Goal: Task Accomplishment & Management: Manage account settings

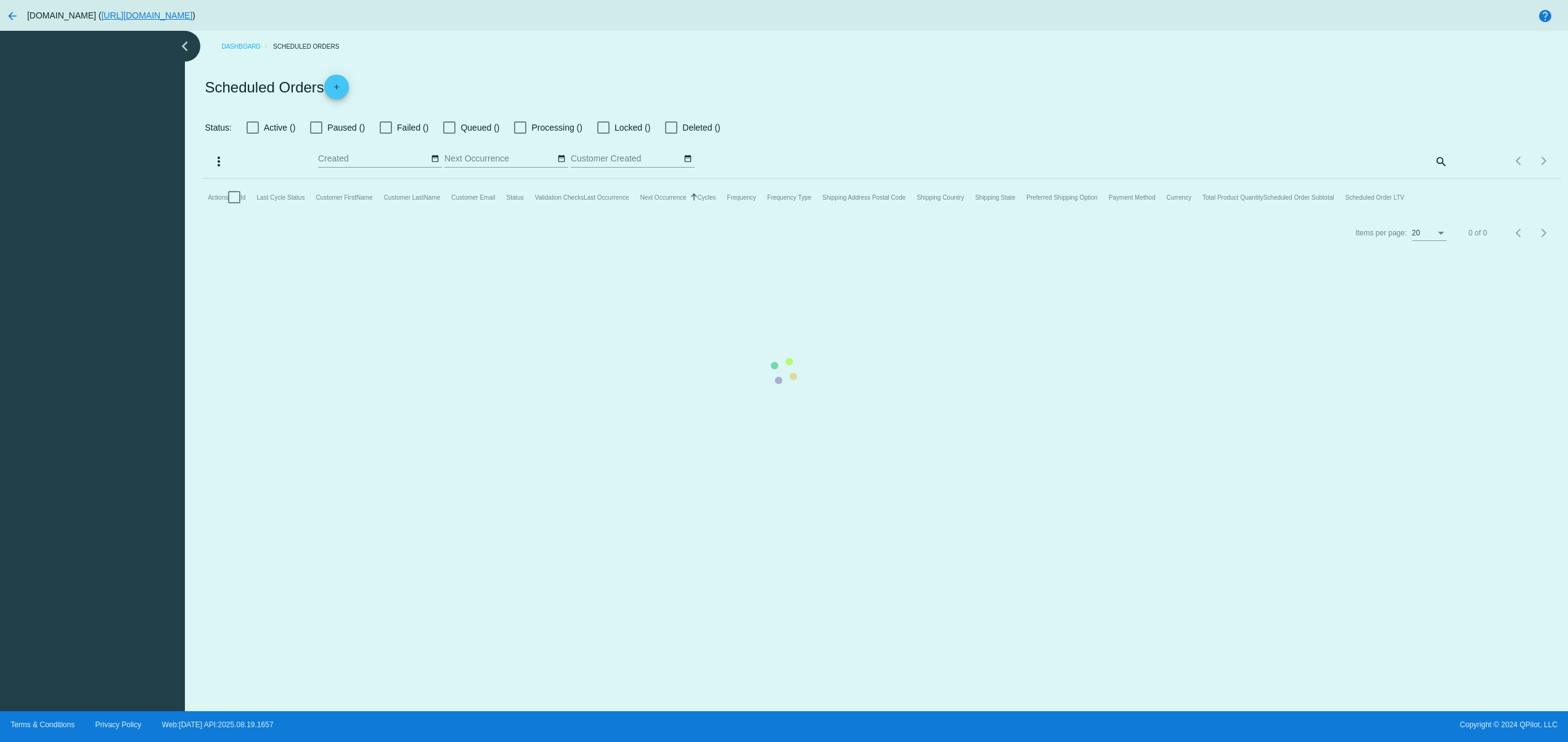
click at [452, 216] on mat-table "Actions Id Last Cycle Status Customer FirstName Customer LastName Customer Emai…" at bounding box center [881, 197] width 1360 height 37
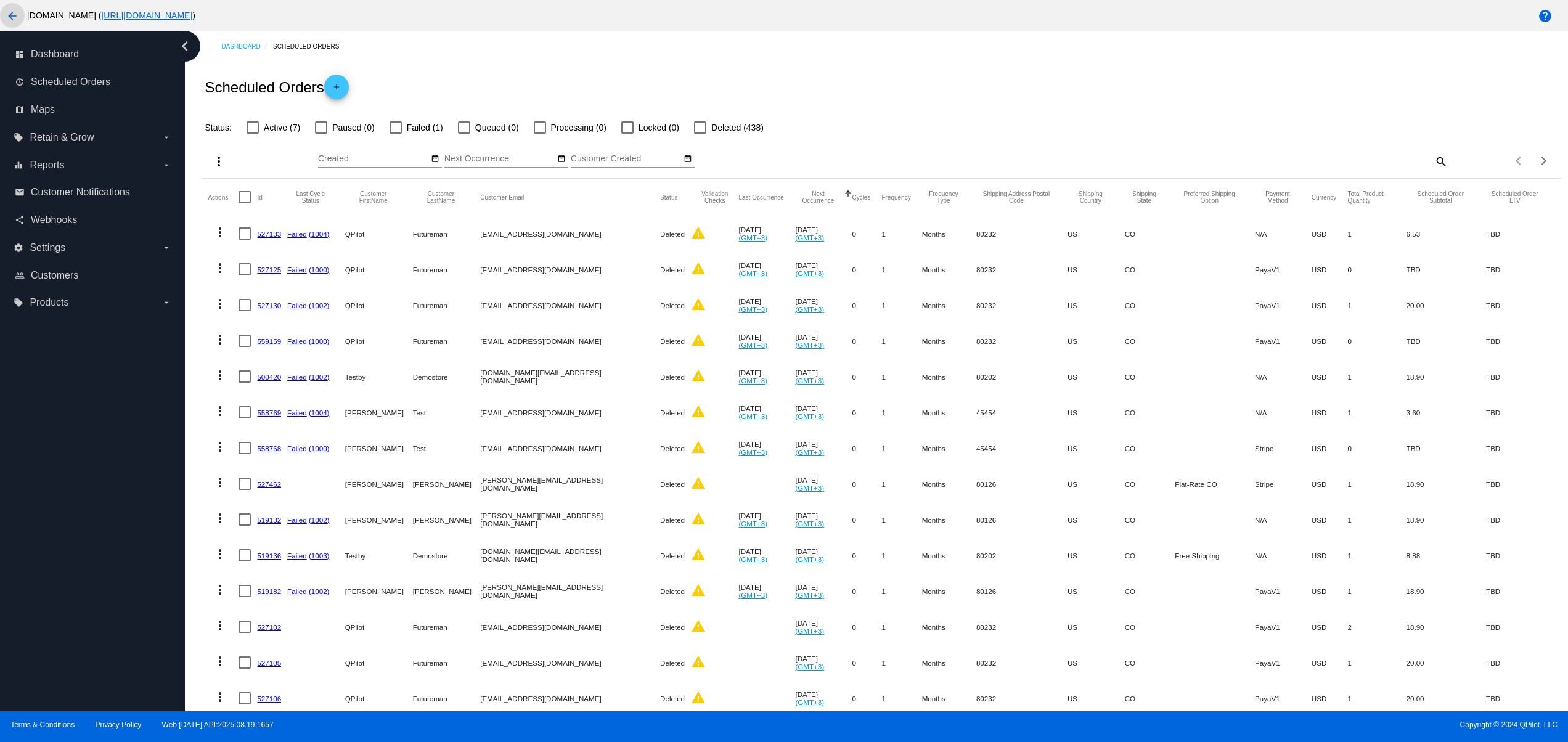
click at [9, 10] on mat-icon "arrow_back" at bounding box center [12, 16] width 15 height 15
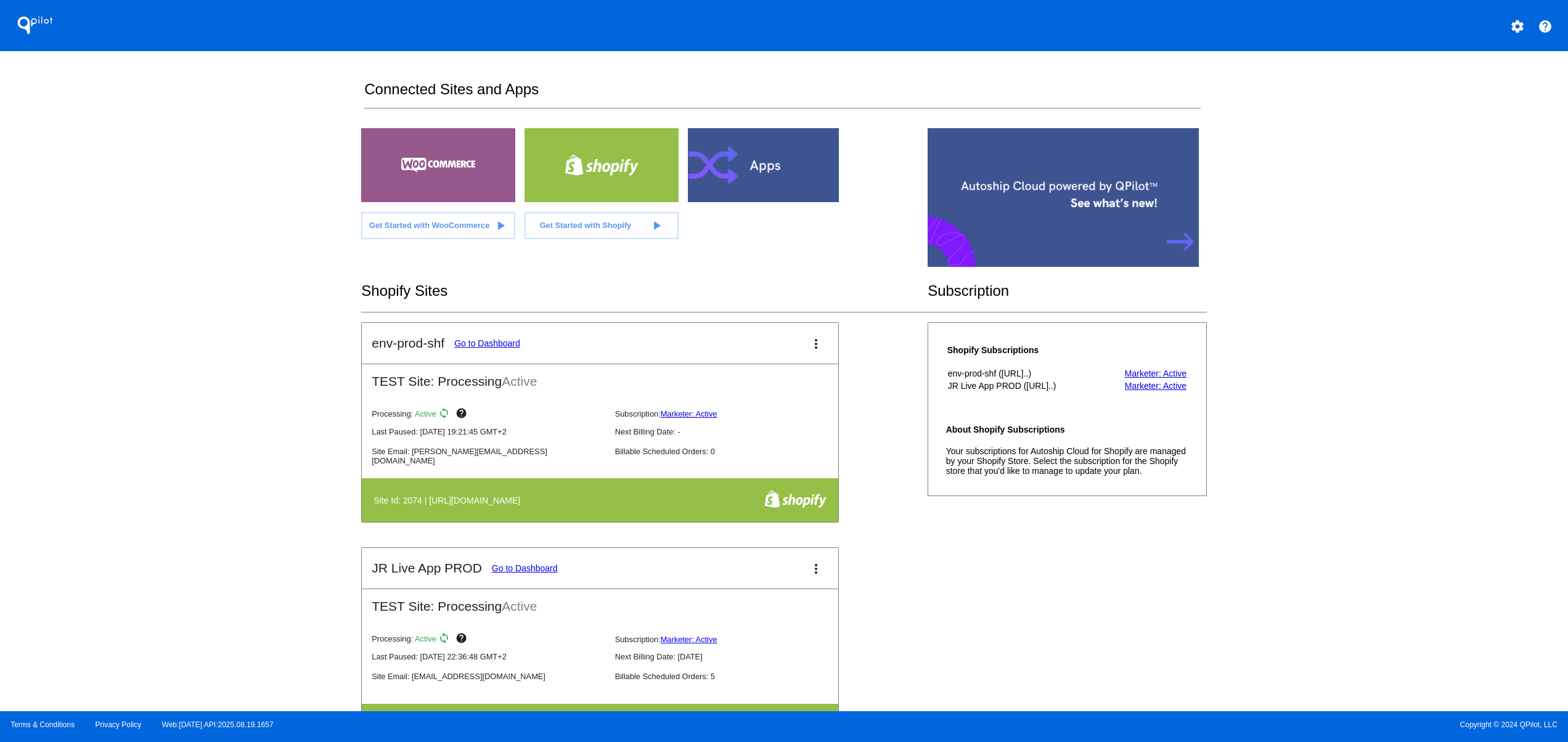
click at [286, 373] on div "QPilot settings help Connected Sites and Apps Get Started with WooCommerce play…" at bounding box center [784, 355] width 1568 height 712
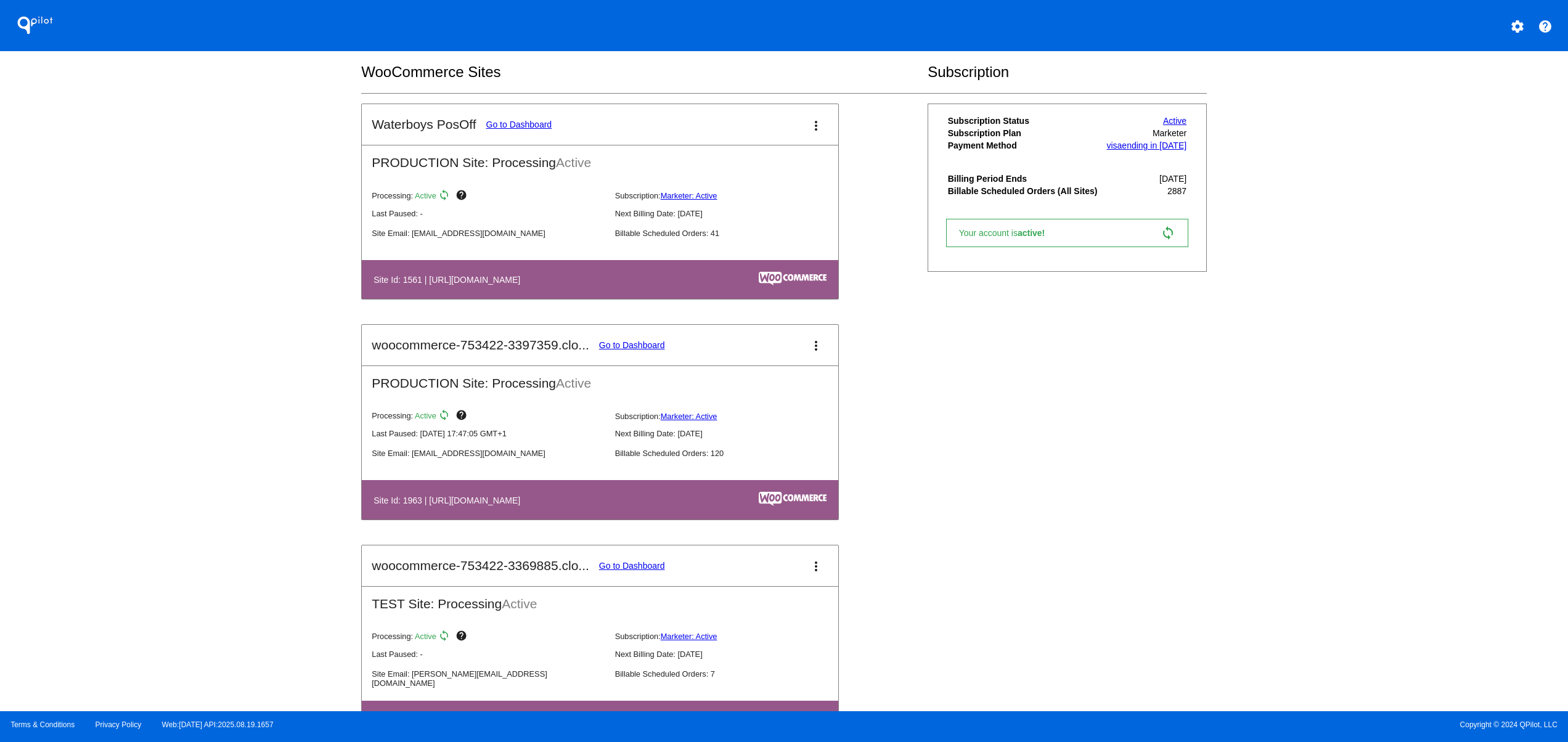
scroll to position [740, 0]
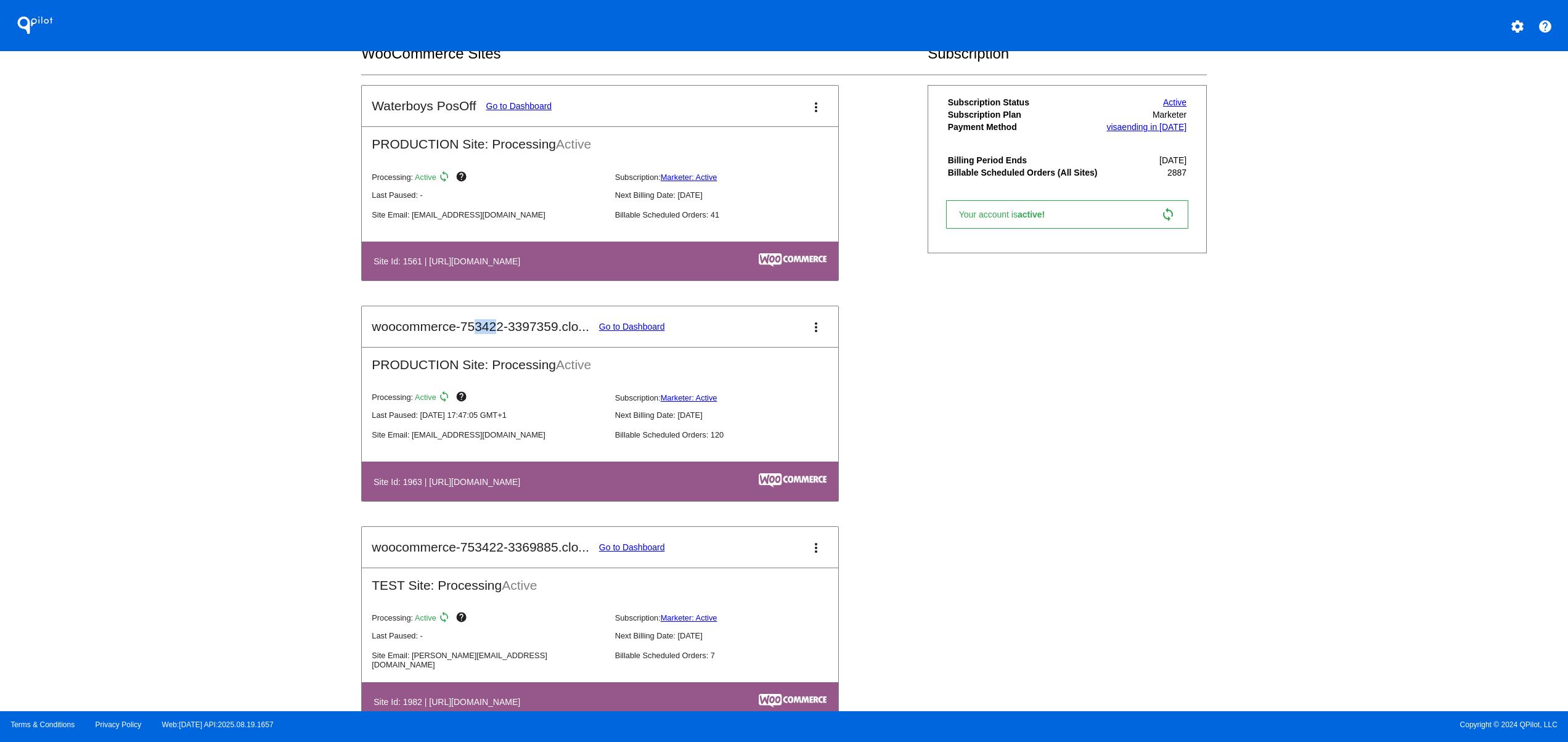
drag, startPoint x: 476, startPoint y: 346, endPoint x: 511, endPoint y: 343, distance: 35.1
click at [504, 343] on mat-card-header "woocommerce-753422-3397359.clo... Go to Dashboard more_vert" at bounding box center [600, 326] width 476 height 41
click at [634, 332] on link "Go to Dashboard" at bounding box center [632, 326] width 66 height 10
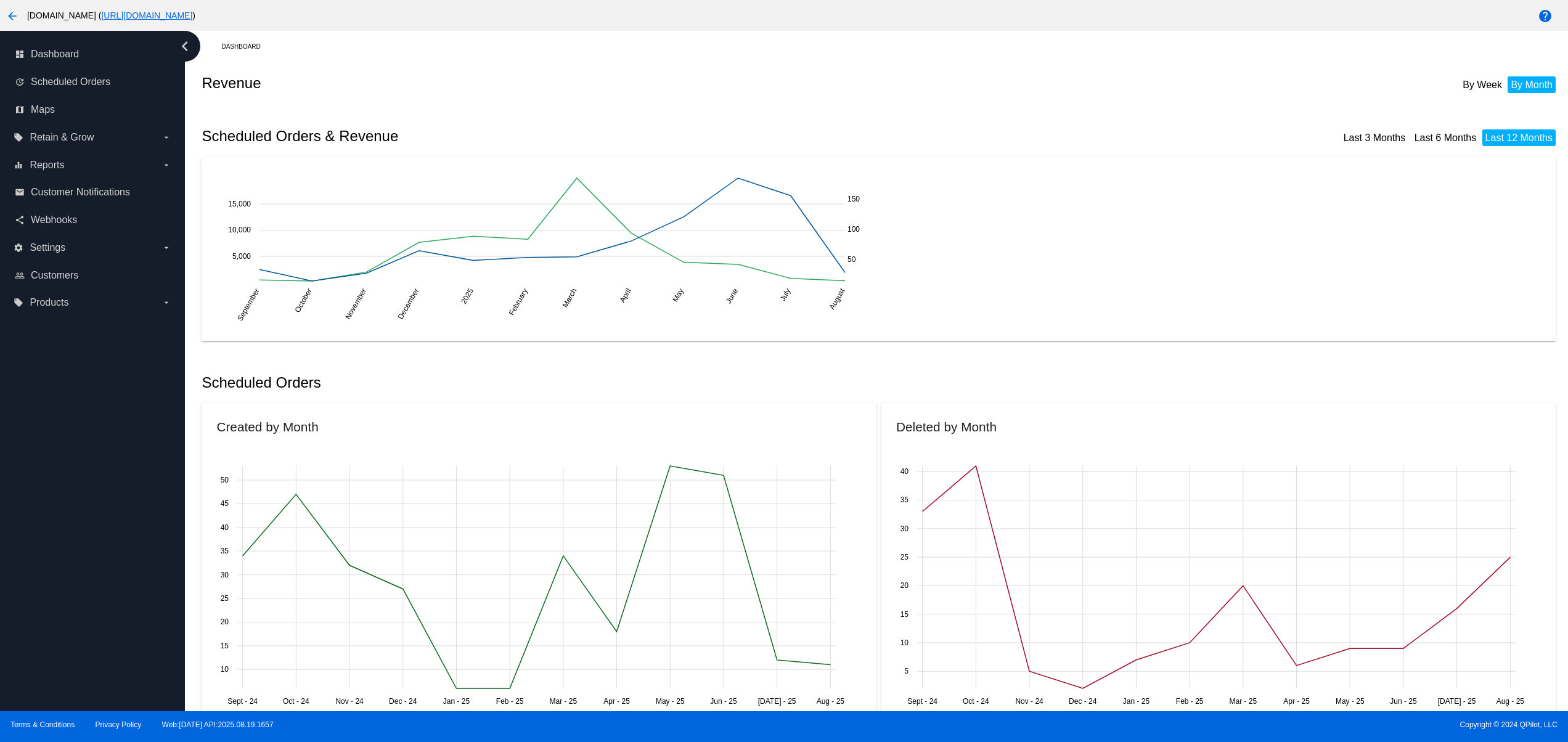
click at [192, 13] on link "[URL][DOMAIN_NAME]" at bounding box center [146, 15] width 91 height 10
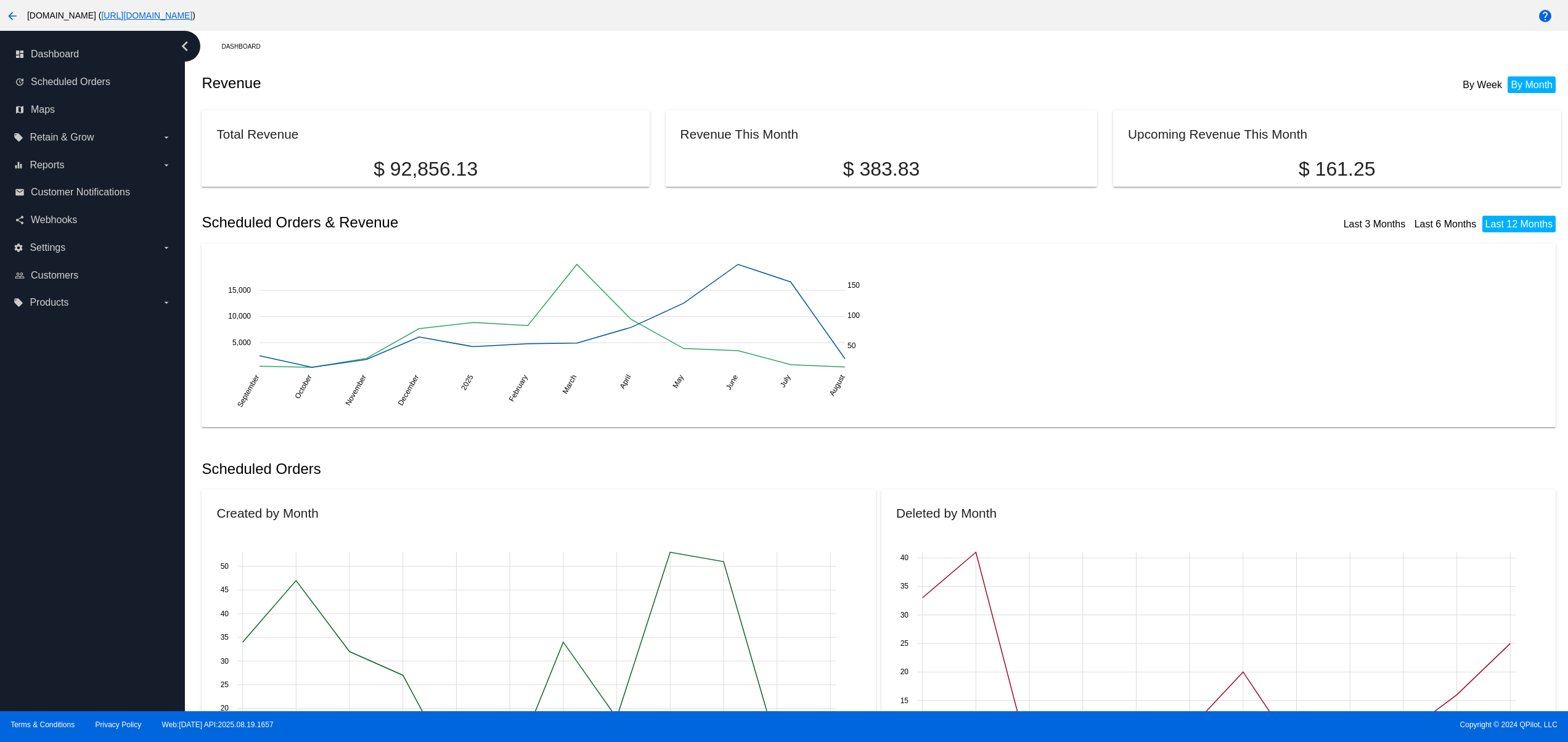
click at [123, 16] on span "[DOMAIN_NAME] ( [URL][DOMAIN_NAME] )" at bounding box center [112, 15] width 169 height 10
click at [8, 12] on mat-icon "arrow_back" at bounding box center [12, 16] width 15 height 15
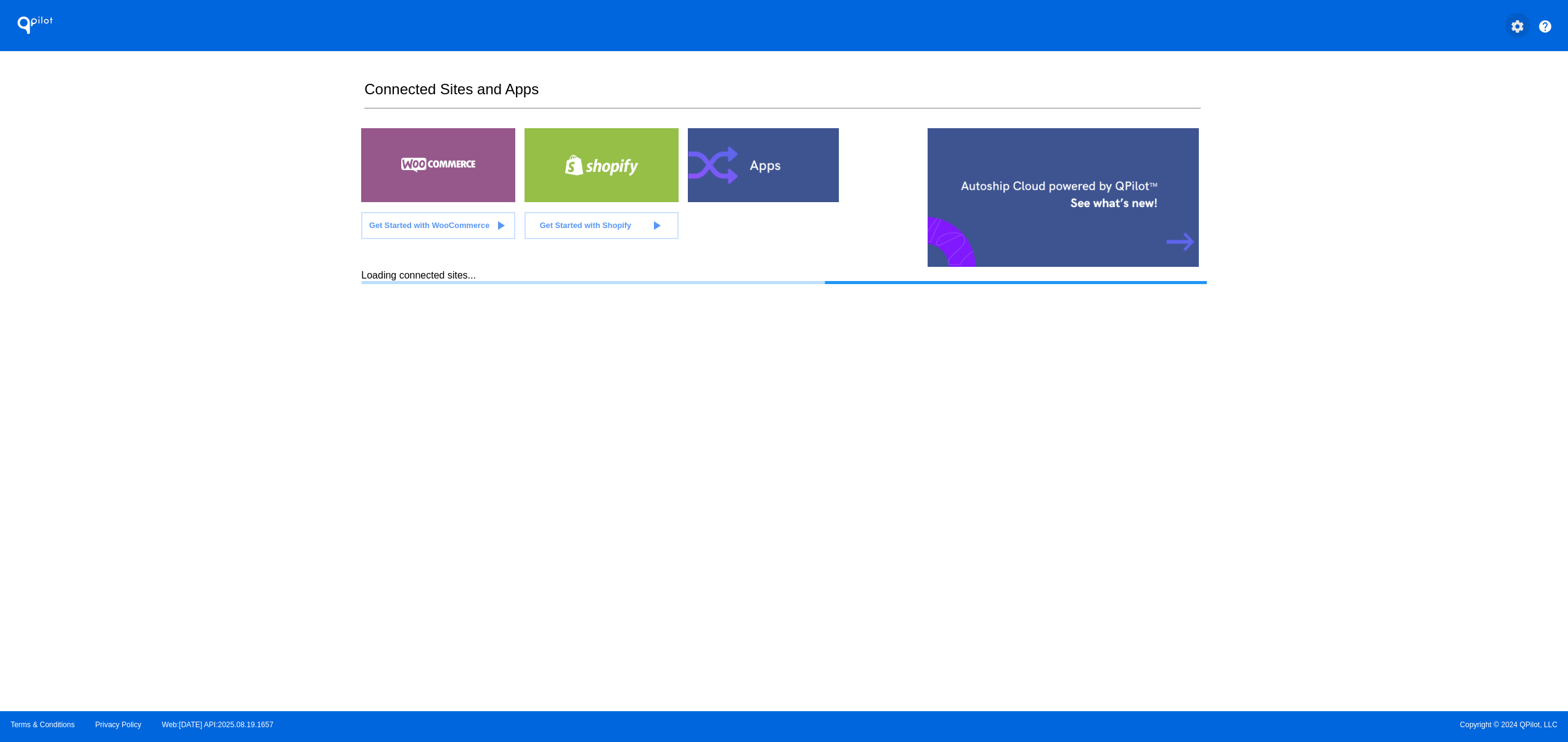
click at [1510, 20] on mat-icon "settings" at bounding box center [1517, 26] width 15 height 15
click at [1445, 35] on link "settings My Account" at bounding box center [1472, 33] width 119 height 30
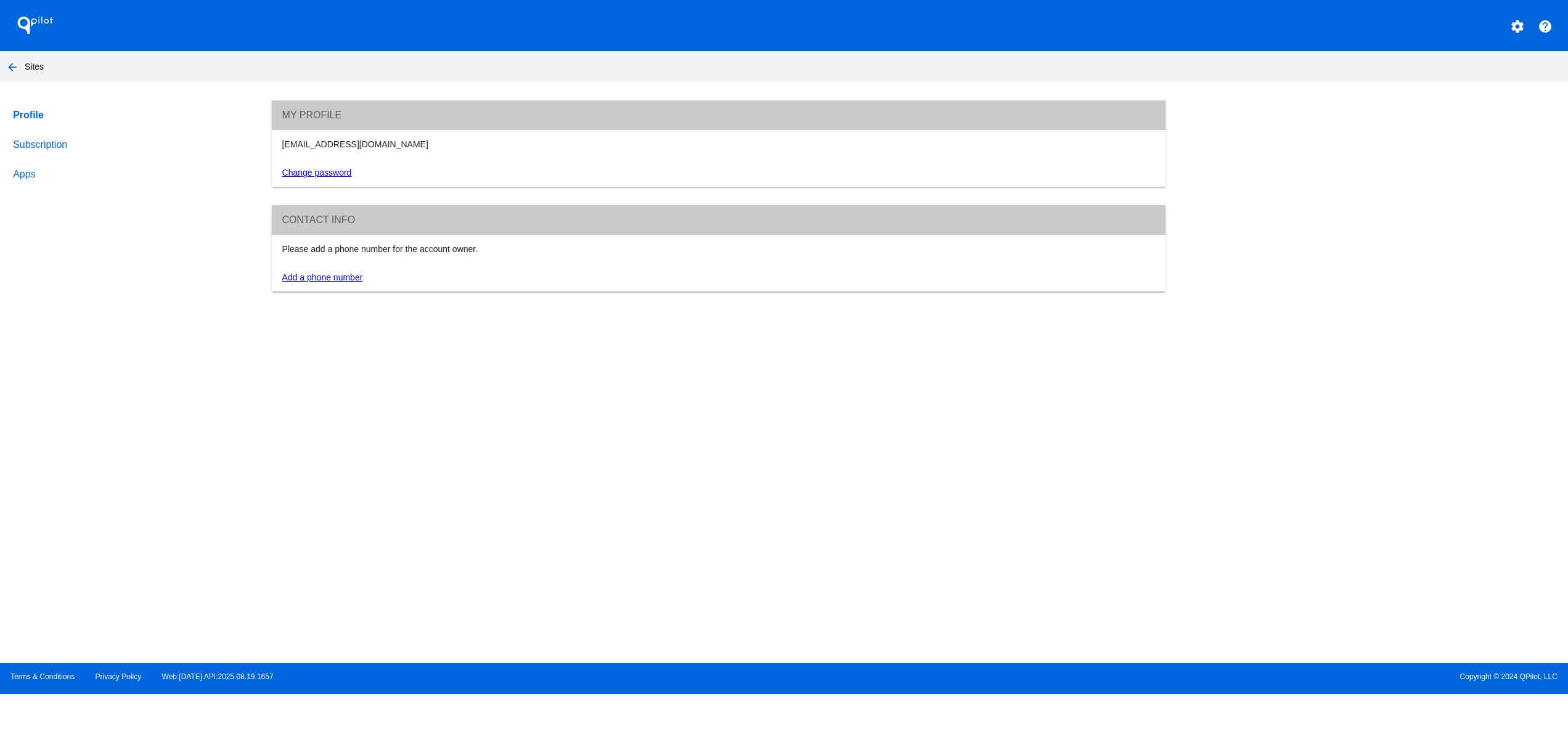
drag, startPoint x: 409, startPoint y: 134, endPoint x: 265, endPoint y: 149, distance: 144.8
click at [265, 149] on div "My Profile [EMAIL_ADDRESS][DOMAIN_NAME] Change password Contact info Please add…" at bounding box center [718, 196] width 914 height 191
copy div "[EMAIL_ADDRESS][DOMAIN_NAME]"
click at [514, 605] on section "Profile Subscription Apps My Profile [EMAIL_ADDRESS][DOMAIN_NAME] Change passwo…" at bounding box center [784, 379] width 1568 height 557
click at [1049, 531] on section "Profile Subscription Apps My Profile [EMAIL_ADDRESS][DOMAIN_NAME] Change passwo…" at bounding box center [784, 379] width 1568 height 557
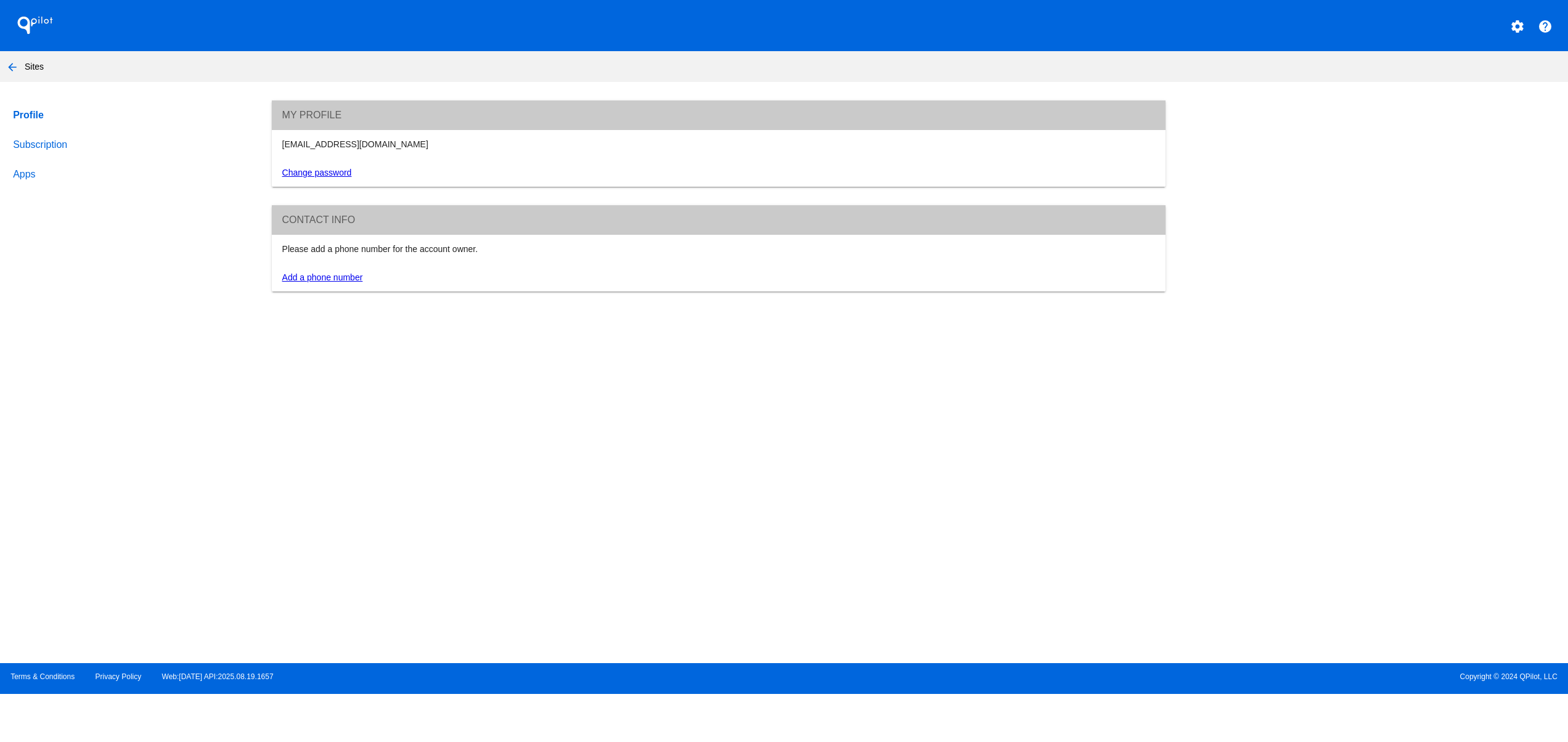
click at [18, 52] on nav "arrow_back Sites" at bounding box center [784, 66] width 1568 height 30
click at [13, 64] on mat-icon "arrow_back" at bounding box center [12, 67] width 15 height 15
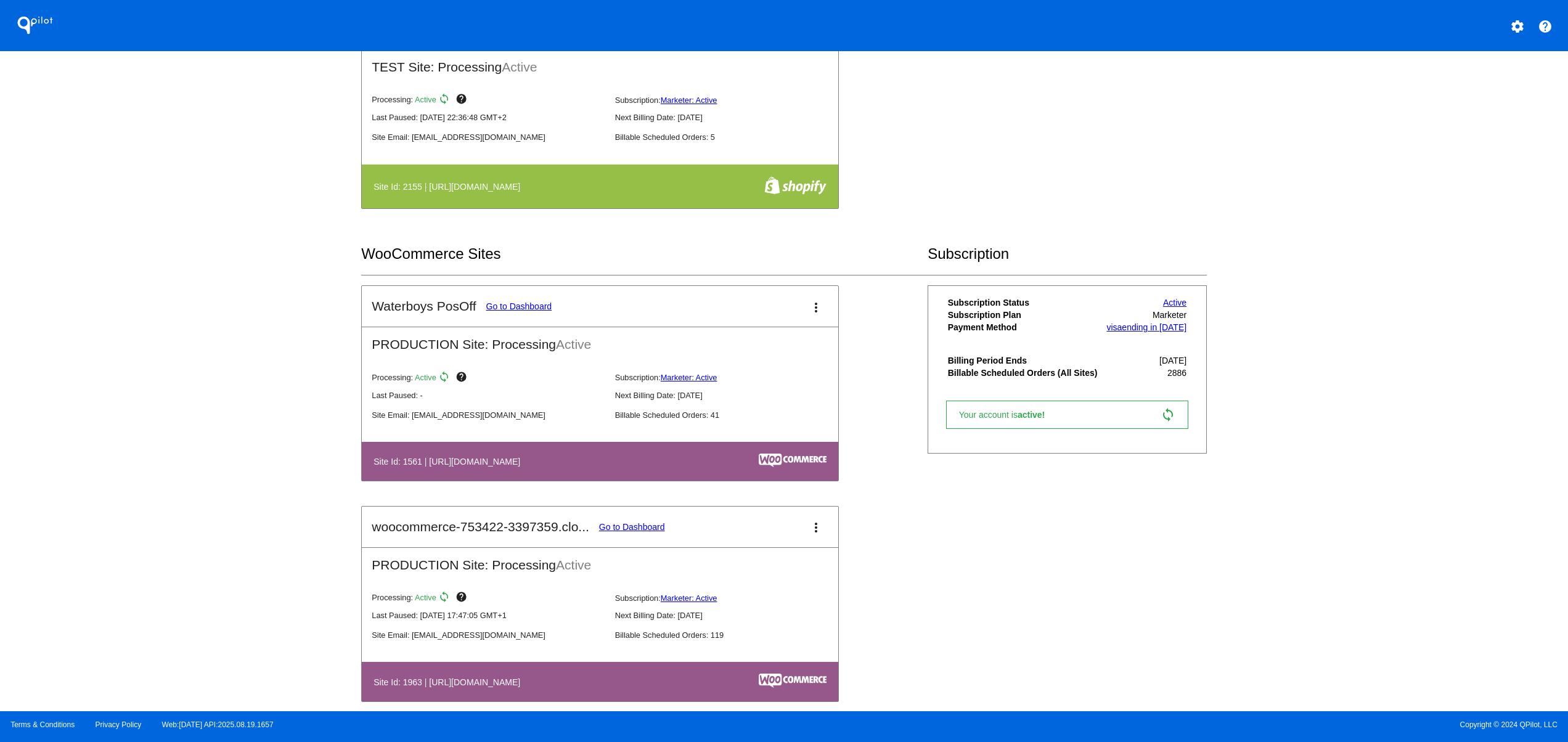
scroll to position [740, 0]
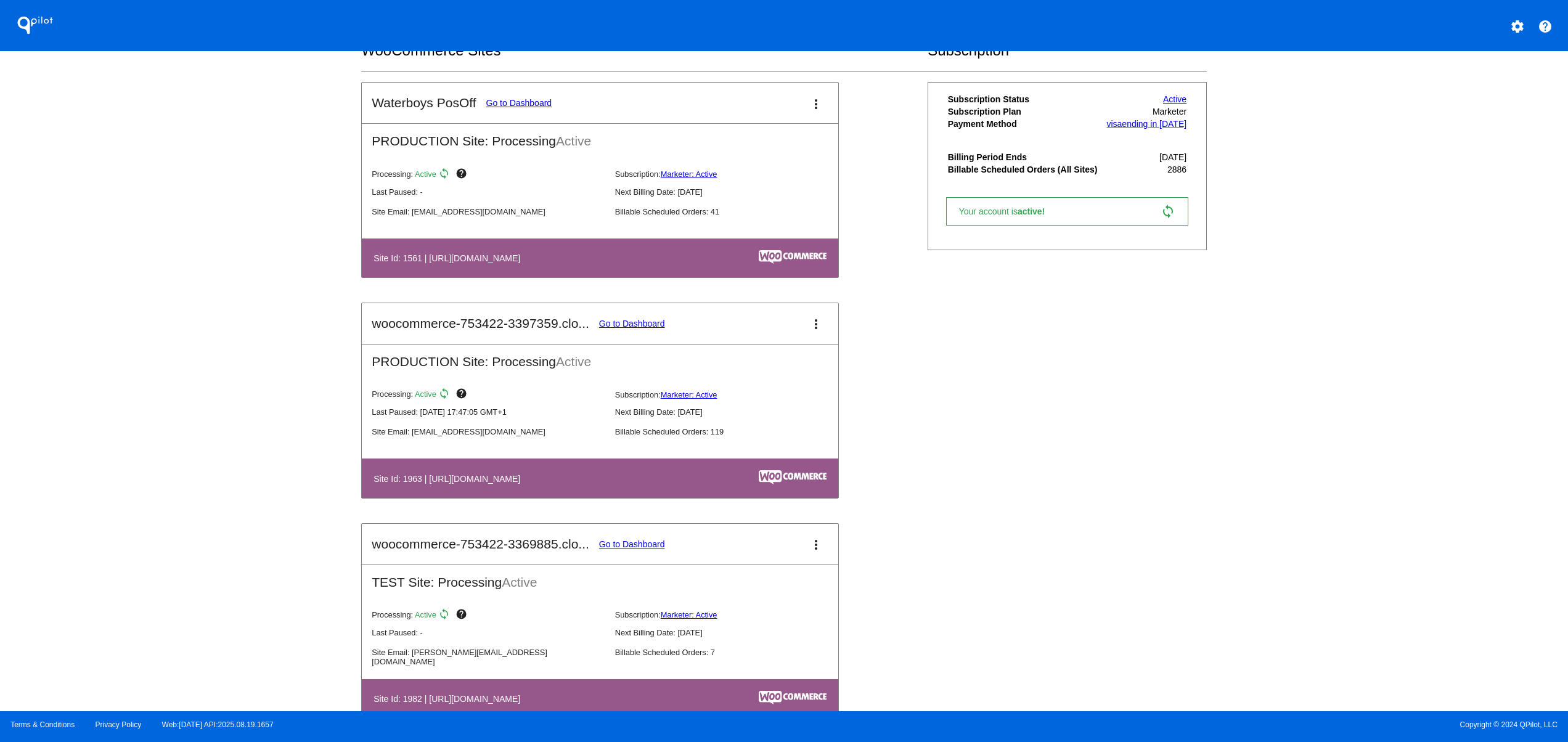
click at [647, 329] on link "Go to Dashboard" at bounding box center [632, 323] width 66 height 10
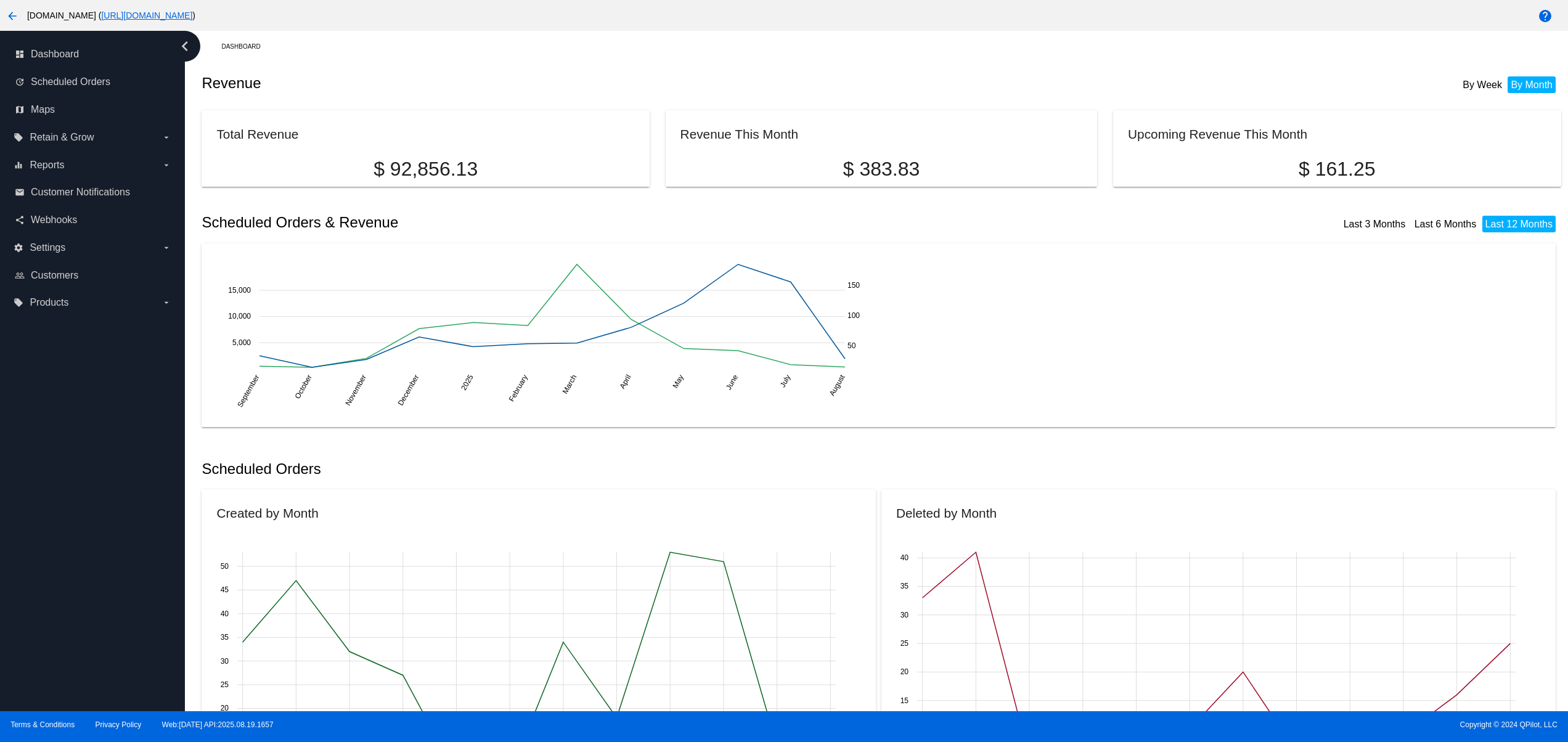
click at [0, 5] on html "arrow_back [DOMAIN_NAME] ( [URL][DOMAIN_NAME] ) help dashboard Dashboard update…" at bounding box center [784, 371] width 1568 height 742
click at [6, 11] on mat-icon "arrow_back" at bounding box center [12, 16] width 15 height 15
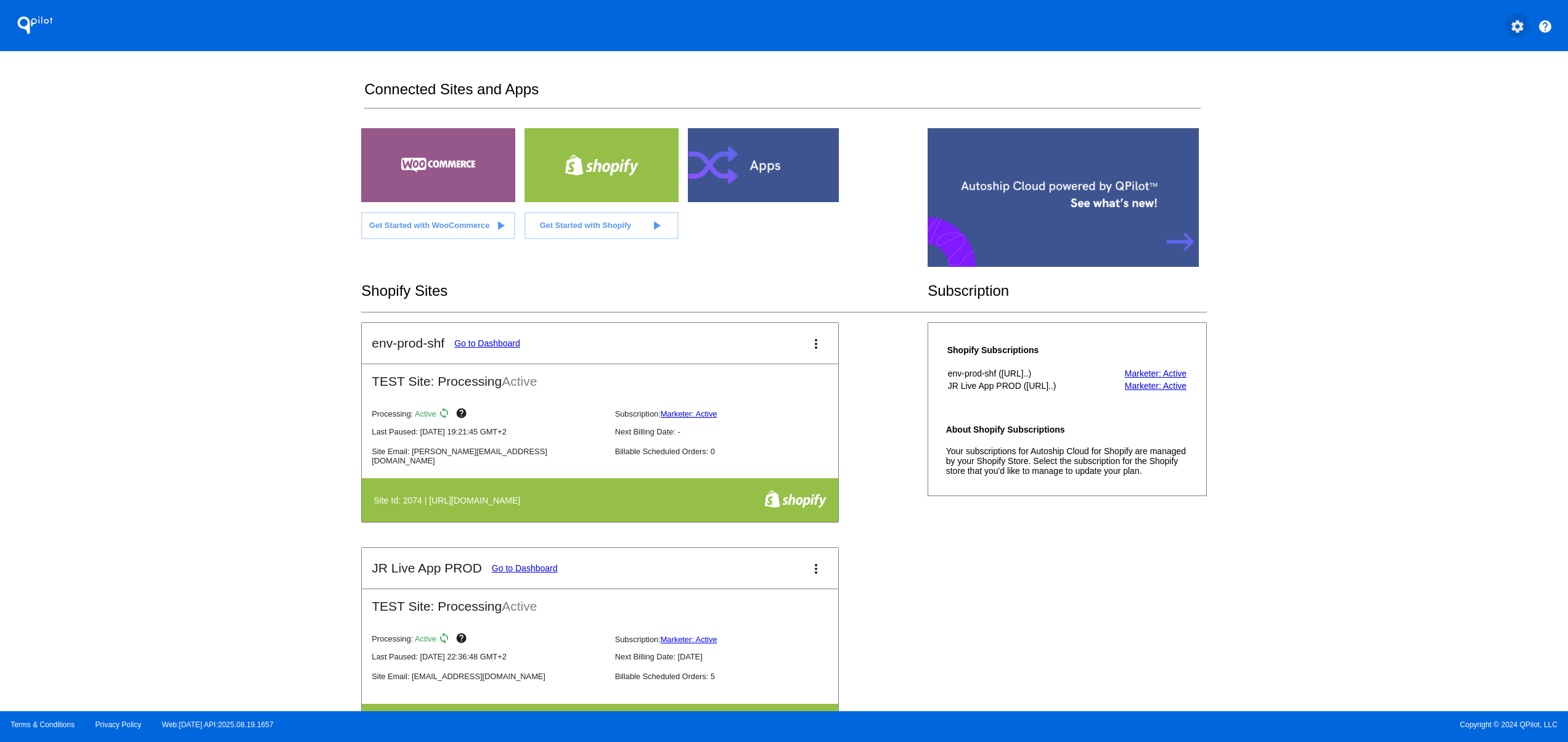
click at [1508, 20] on button "settings" at bounding box center [1518, 26] width 25 height 25
click at [1470, 89] on span "Log out" at bounding box center [1463, 91] width 29 height 10
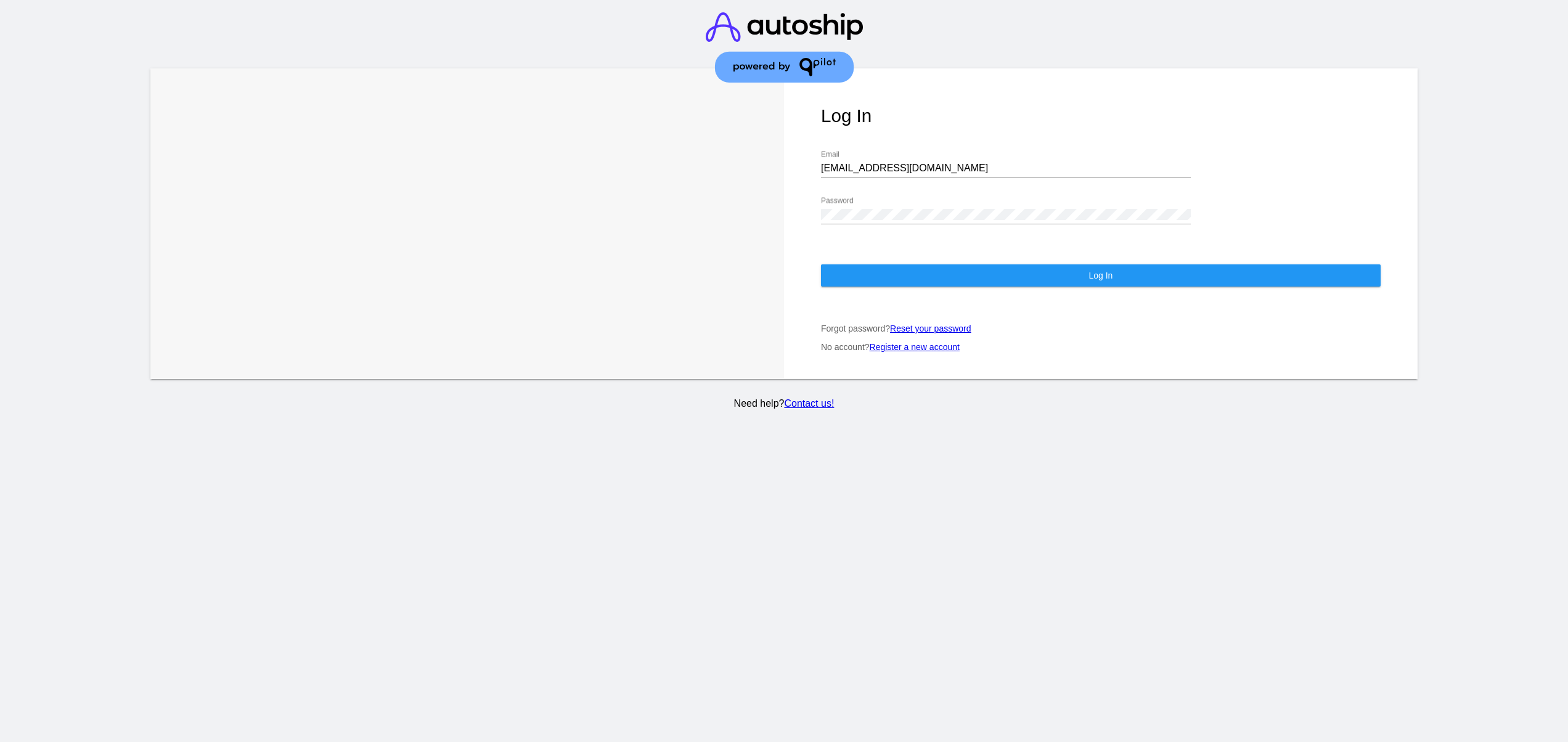
click at [957, 156] on div "[EMAIL_ADDRESS][DOMAIN_NAME] Email" at bounding box center [1006, 165] width 370 height 28
click at [955, 173] on input "[EMAIL_ADDRESS][DOMAIN_NAME]" at bounding box center [1006, 168] width 370 height 11
type input "[EMAIL_ADDRESS][DOMAIN_NAME]"
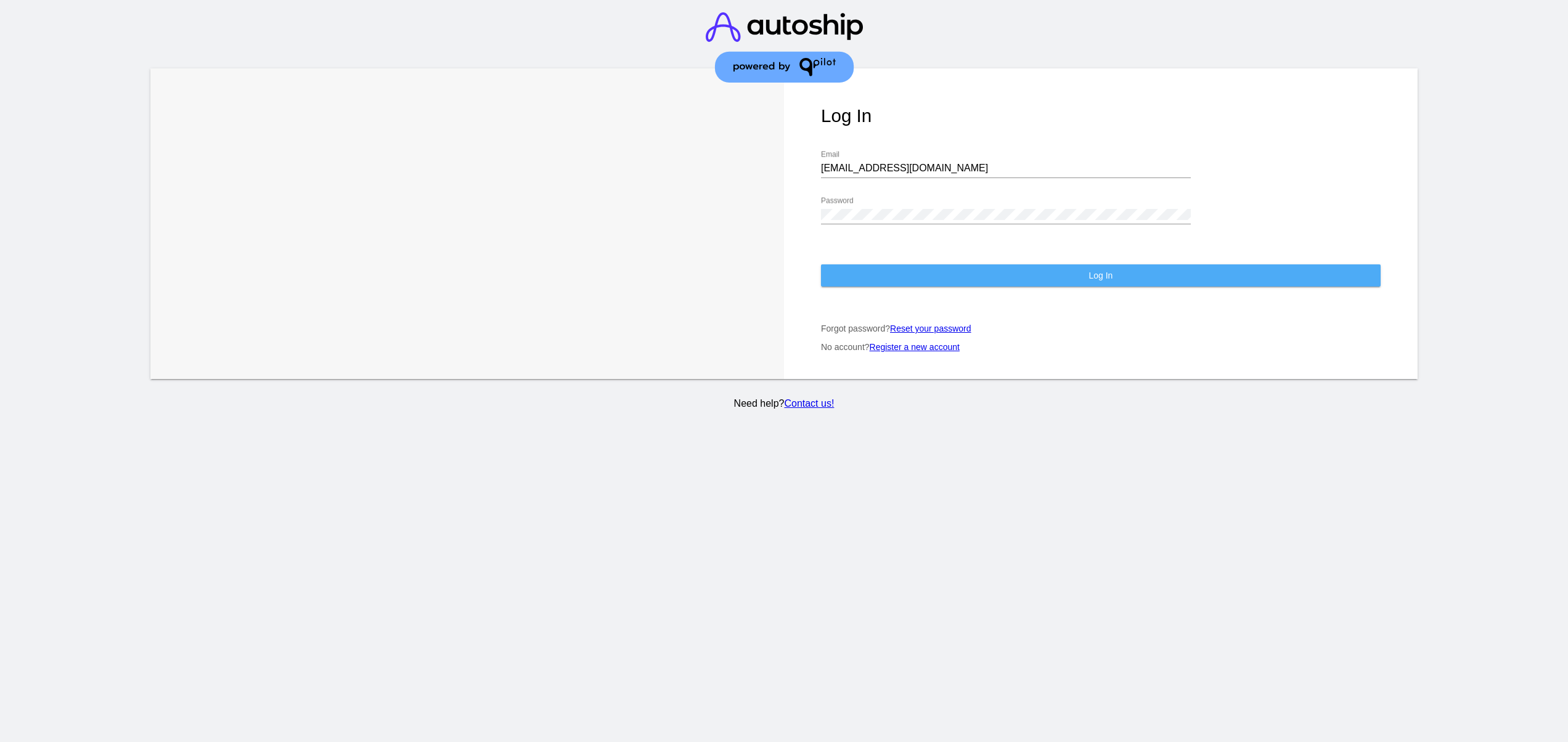
click at [1008, 269] on button "Log In" at bounding box center [1100, 276] width 560 height 22
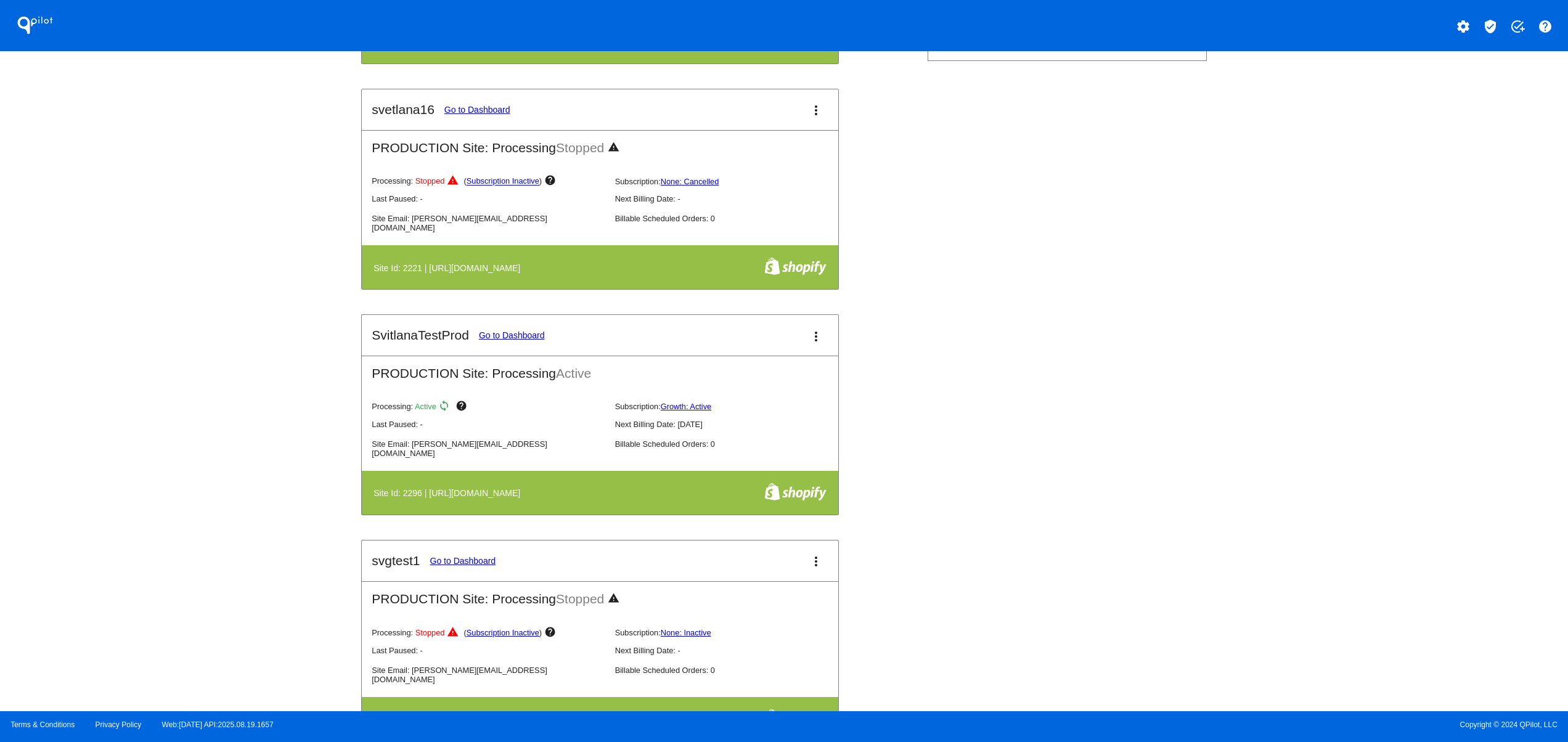
scroll to position [740, 0]
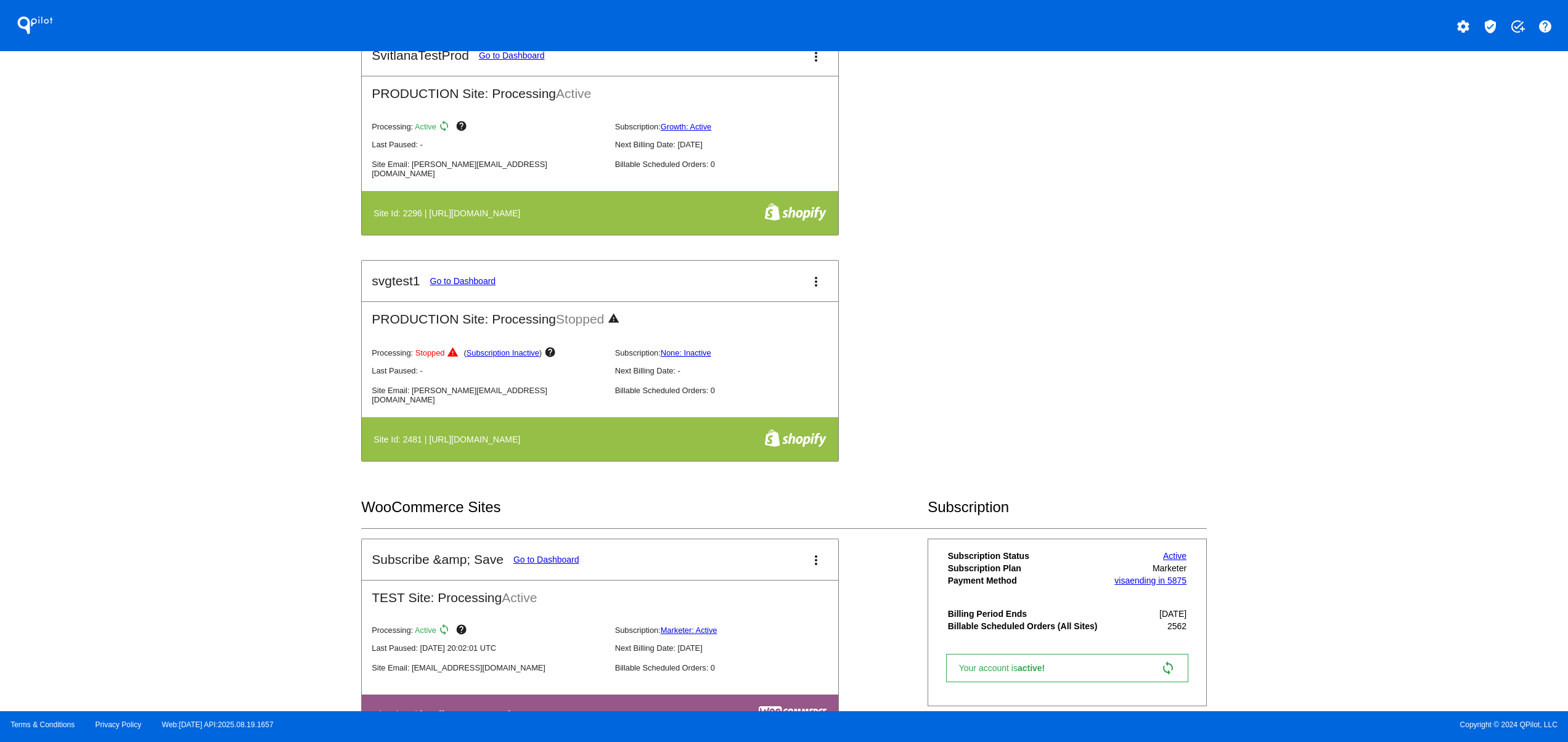
click at [280, 508] on div "QPilot settings verified_user add_task help Connected Sites and Apps Get Starte…" at bounding box center [784, 355] width 1568 height 712
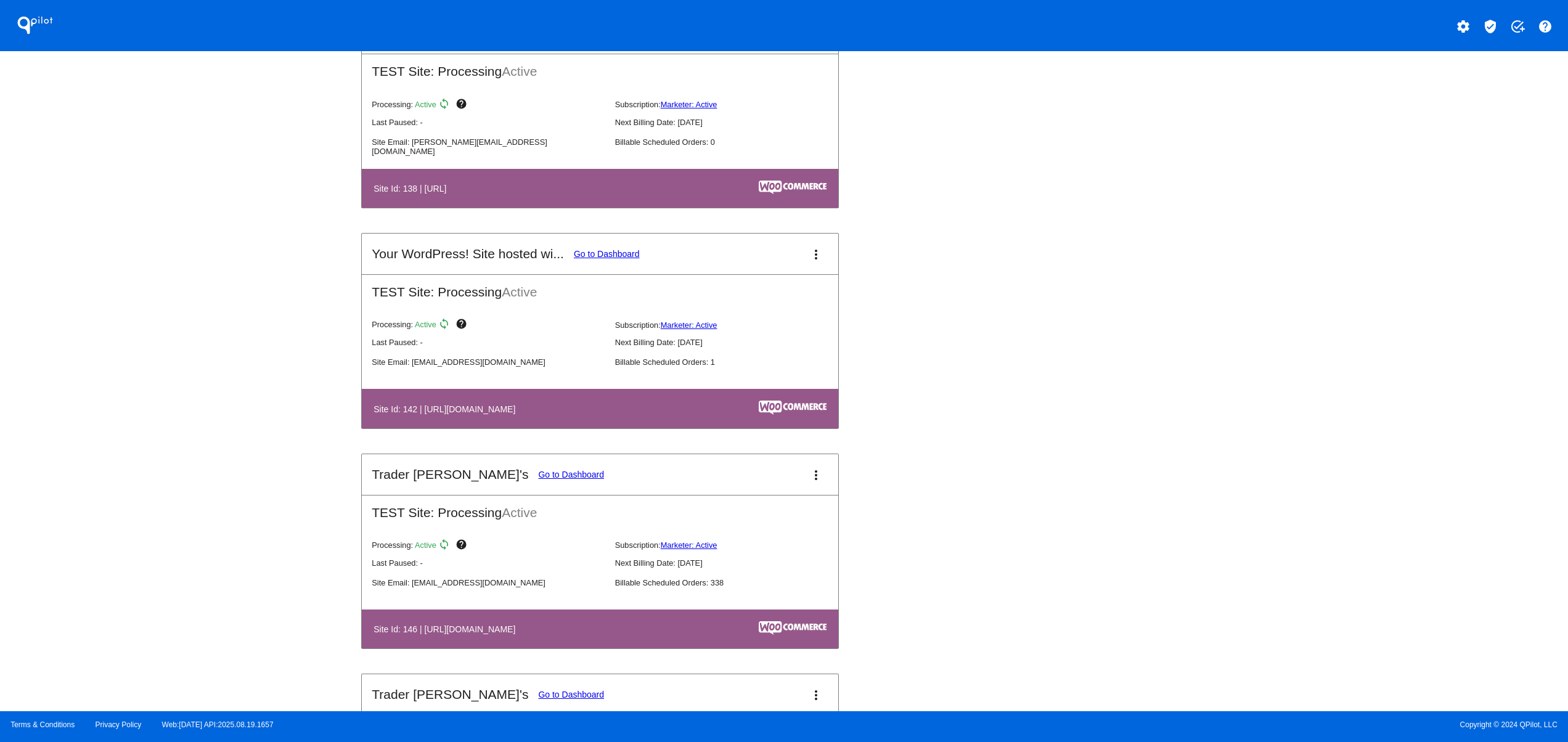
scroll to position [1973, 0]
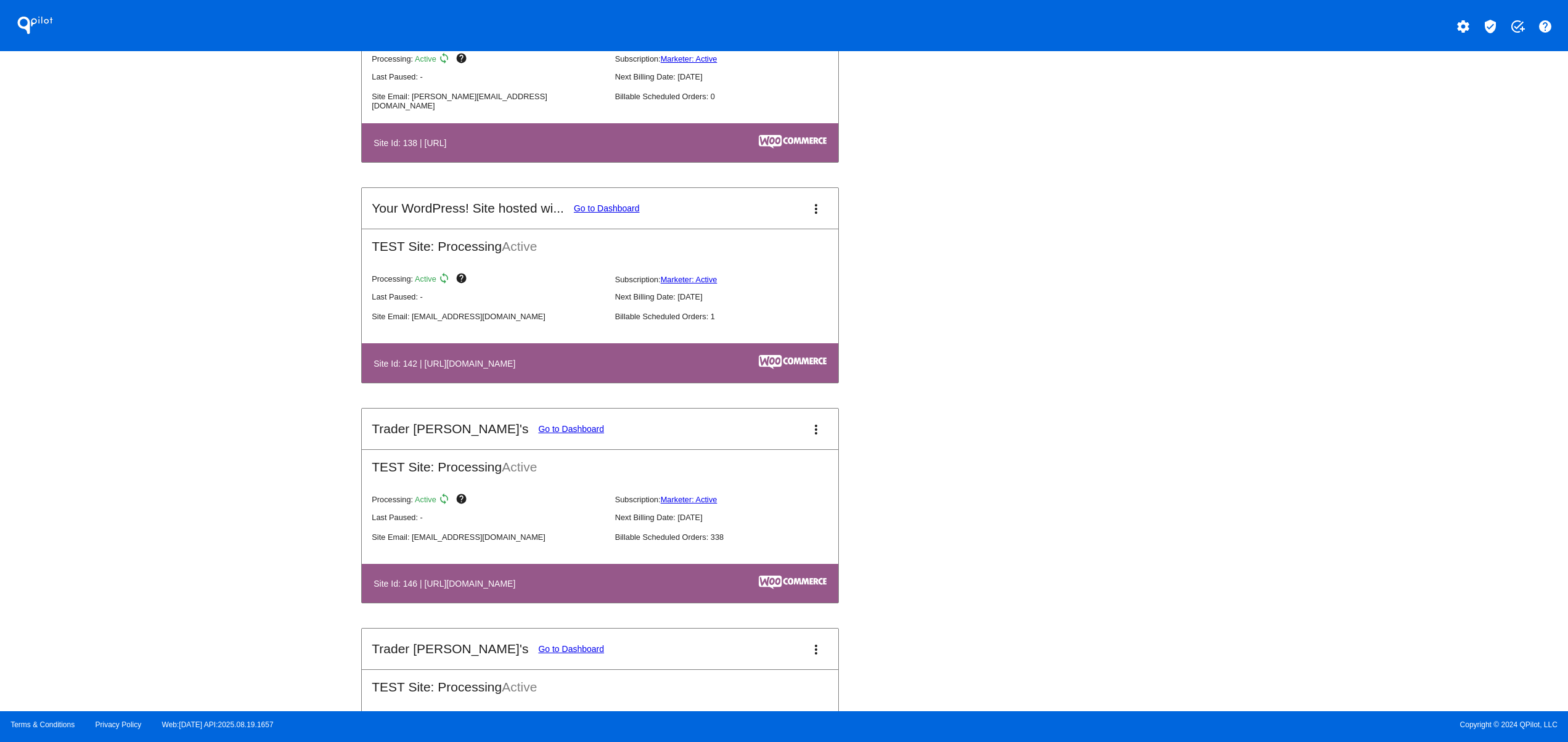
drag, startPoint x: 472, startPoint y: 590, endPoint x: 619, endPoint y: 590, distance: 147.0
click at [556, 590] on th "Site Id: 146 | [URL][DOMAIN_NAME]" at bounding box center [528, 583] width 309 height 16
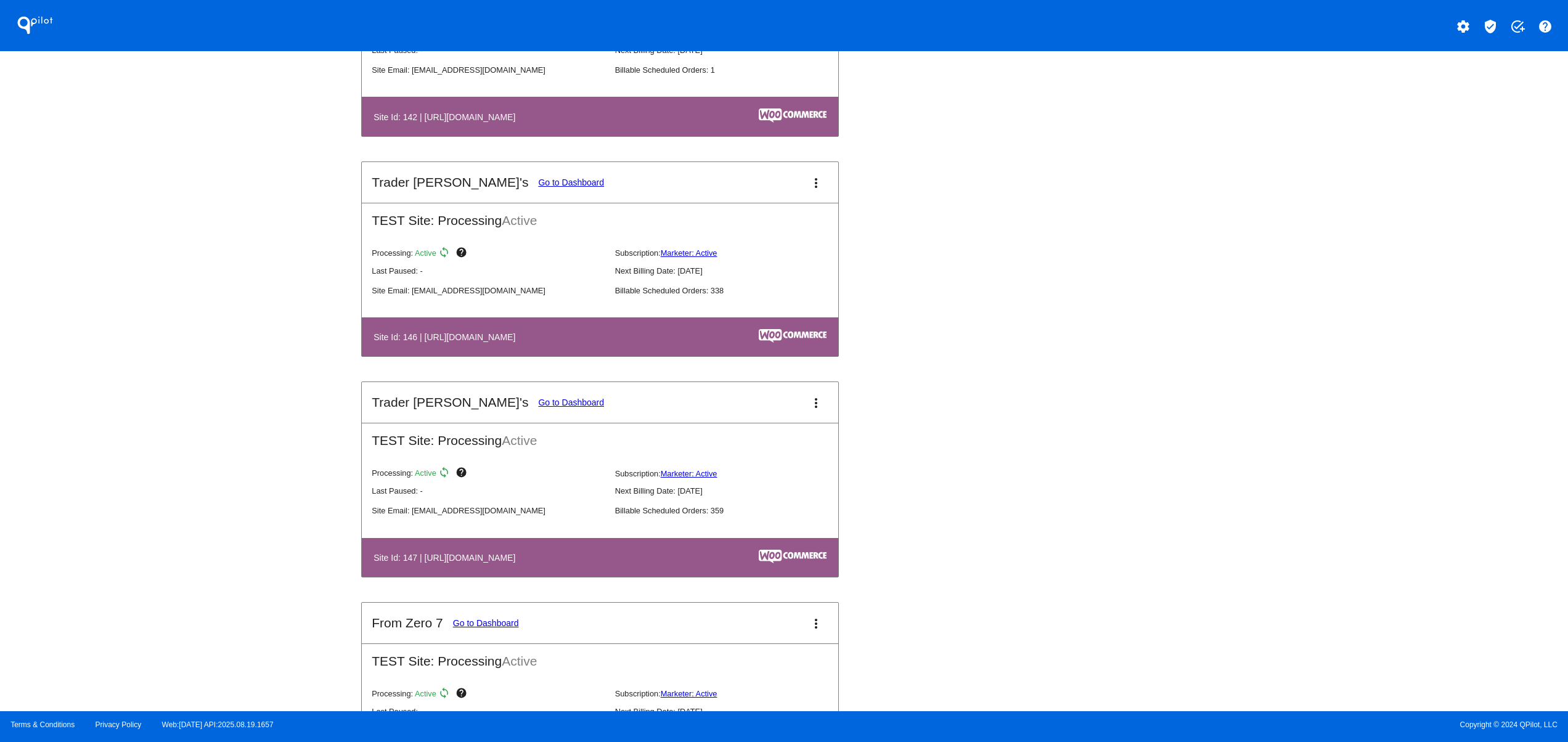
scroll to position [2713, 0]
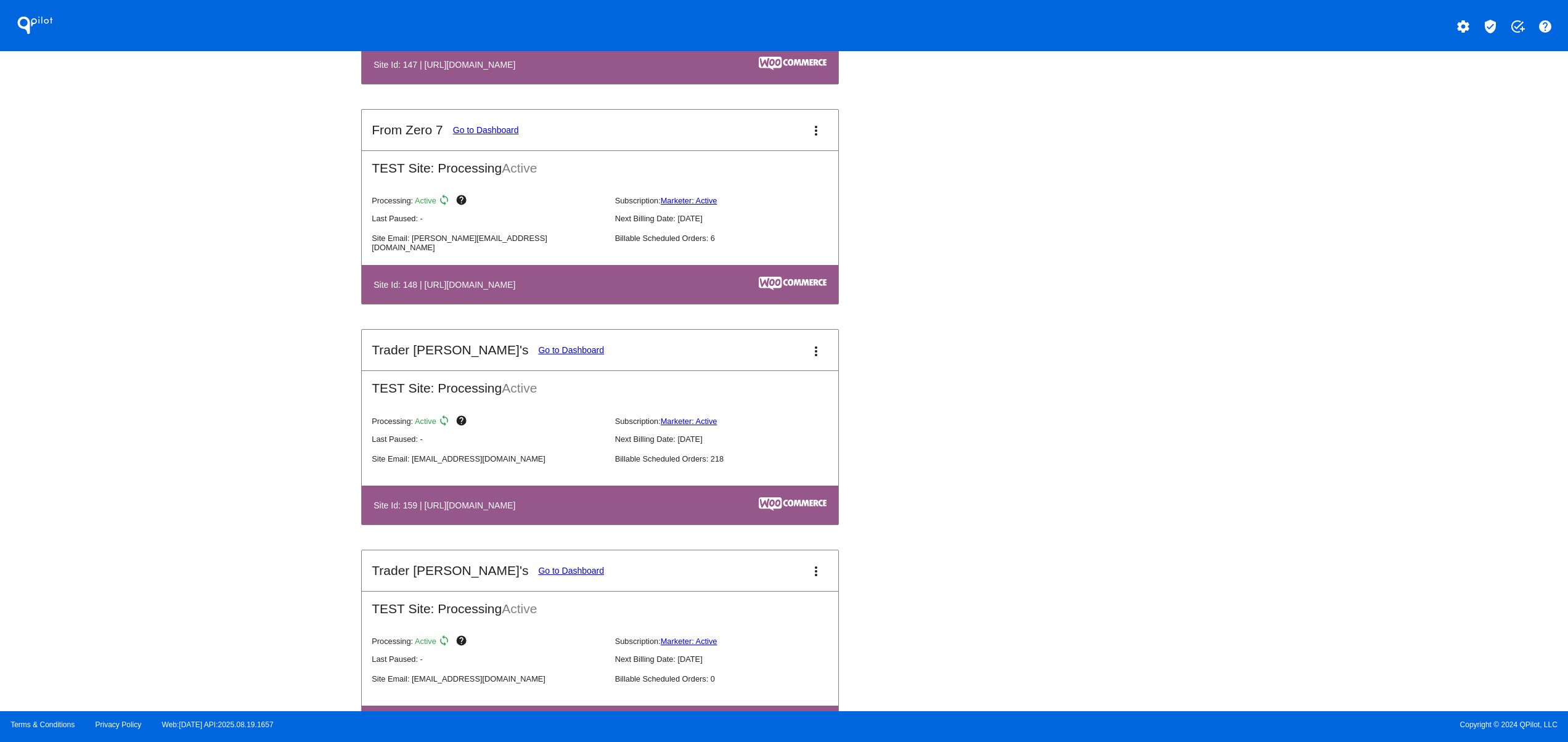
drag, startPoint x: 449, startPoint y: 523, endPoint x: 625, endPoint y: 521, distance: 176.0
click at [608, 514] on th "Site Id: 159 | [URL][DOMAIN_NAME]" at bounding box center [528, 505] width 309 height 16
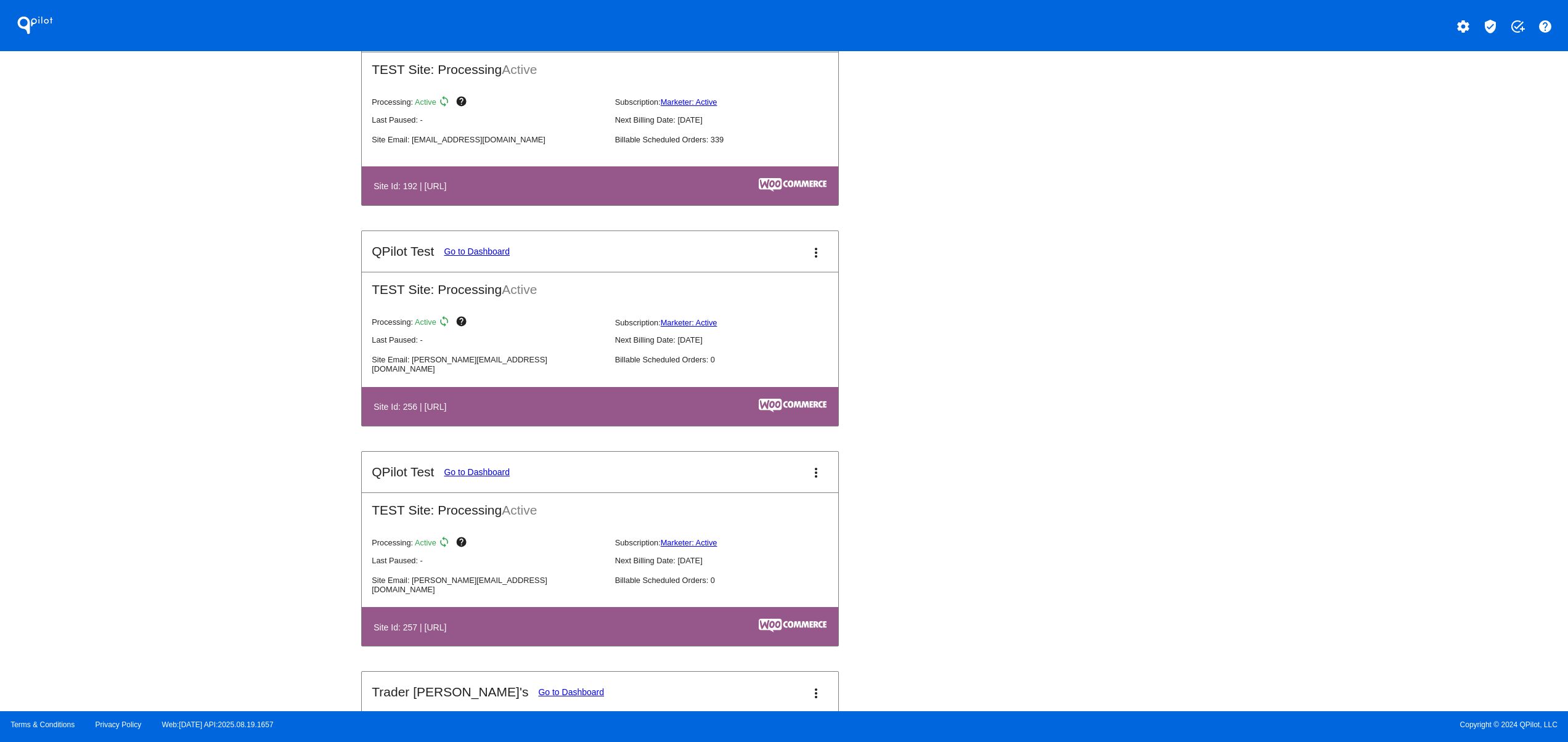
scroll to position [4193, 0]
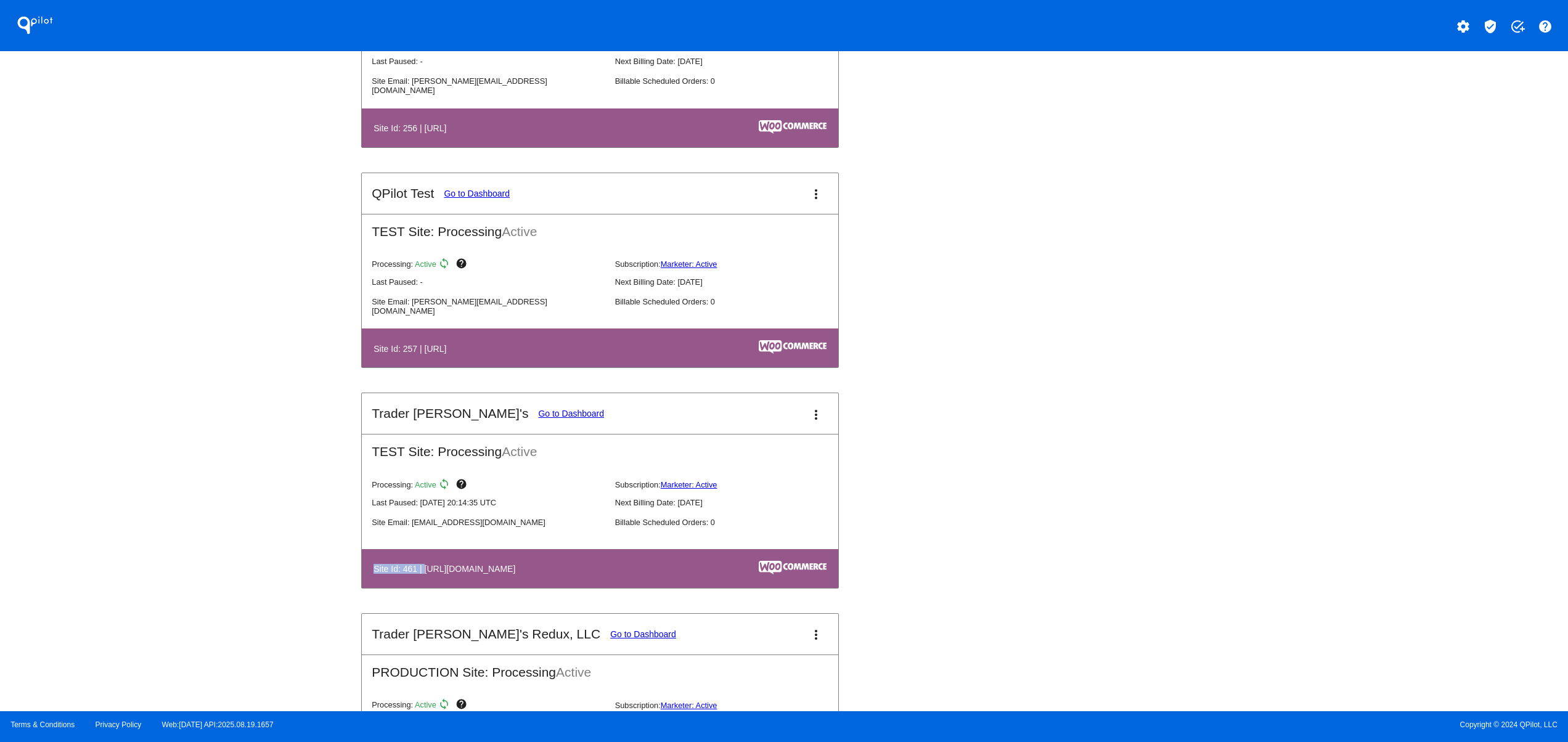
drag, startPoint x: 425, startPoint y: 593, endPoint x: 514, endPoint y: 587, distance: 89.2
click at [514, 577] on th "Site Id: 461 | [URL][DOMAIN_NAME]" at bounding box center [528, 569] width 309 height 16
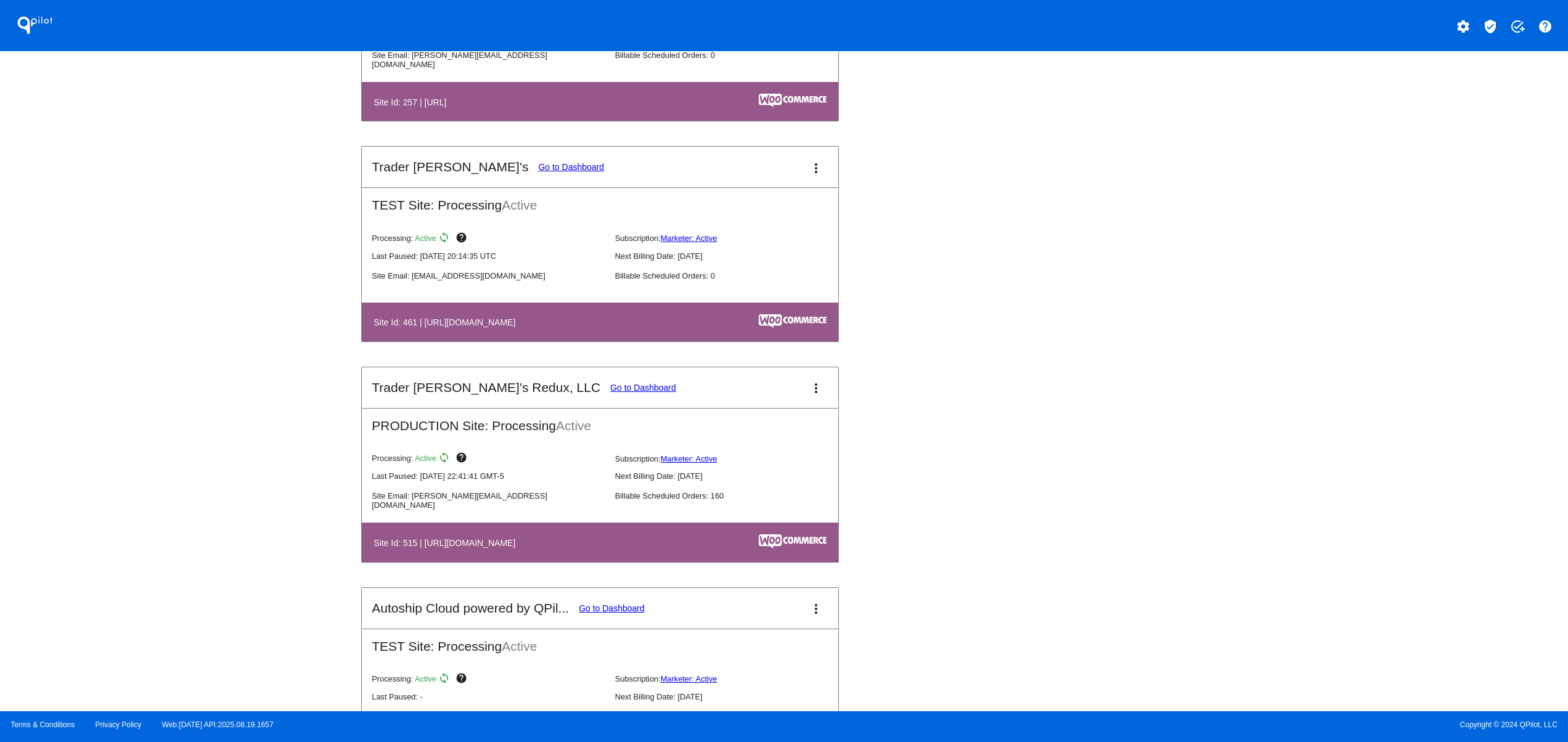
drag, startPoint x: 457, startPoint y: 565, endPoint x: 608, endPoint y: 511, distance: 160.4
click at [494, 548] on h4 "Site Id: 515 | [URL][DOMAIN_NAME]" at bounding box center [447, 543] width 148 height 10
click at [611, 393] on link "Go to Dashboard" at bounding box center [643, 387] width 66 height 10
